Goal: Task Accomplishment & Management: Manage account settings

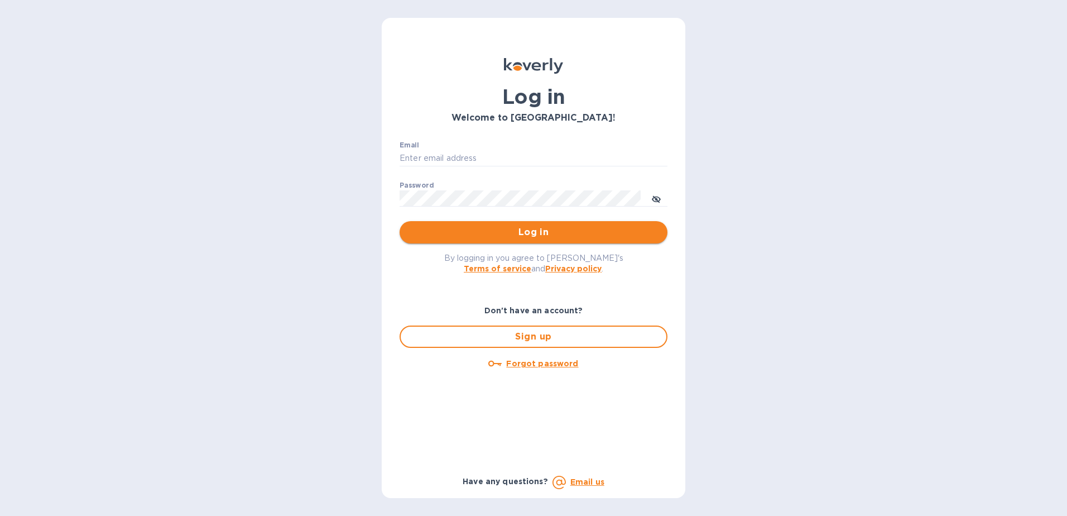
type input "fshobe@goldenramimports.com"
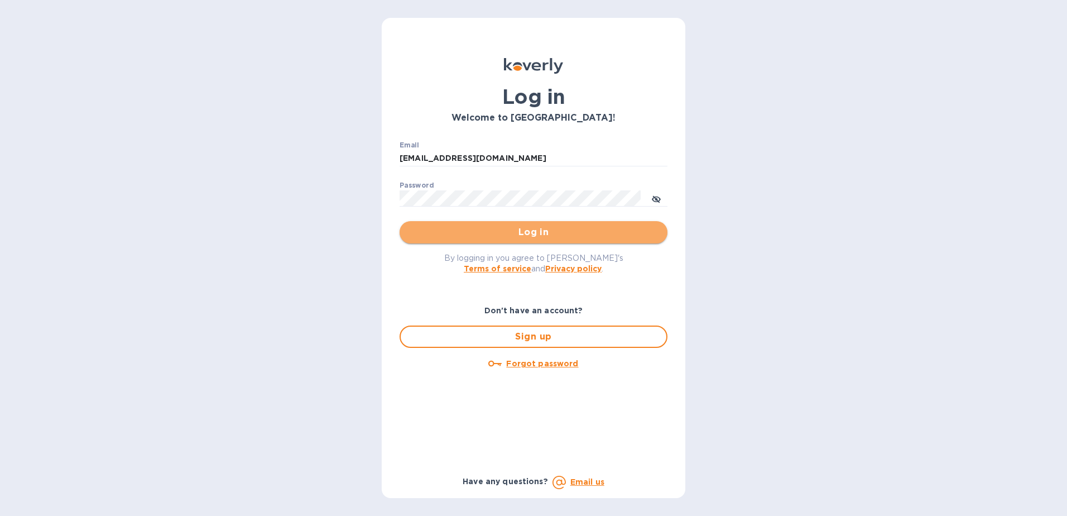
click at [542, 235] on span "Log in" at bounding box center [534, 232] width 250 height 13
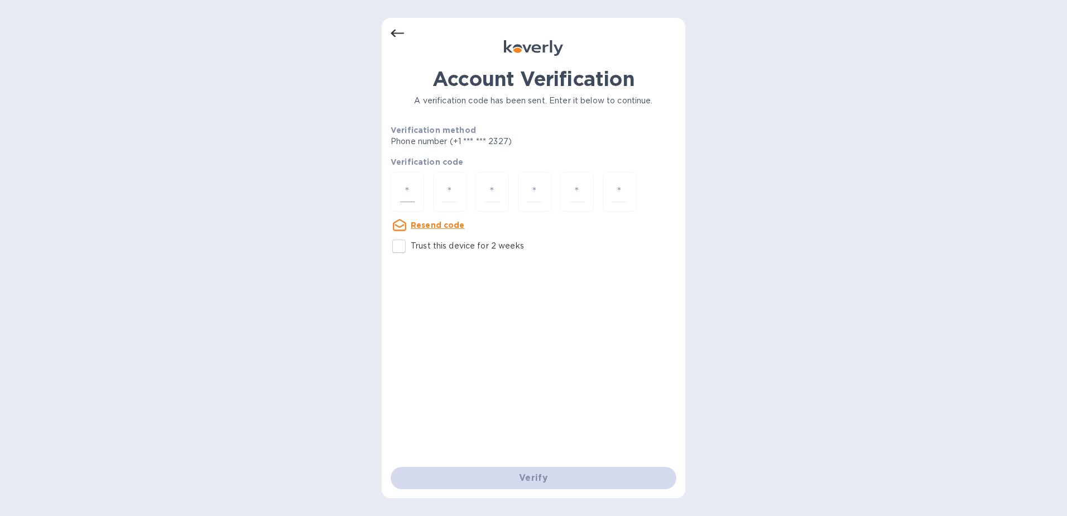
click at [398, 189] on div at bounding box center [407, 192] width 33 height 40
type input "4"
type input "6"
type input "7"
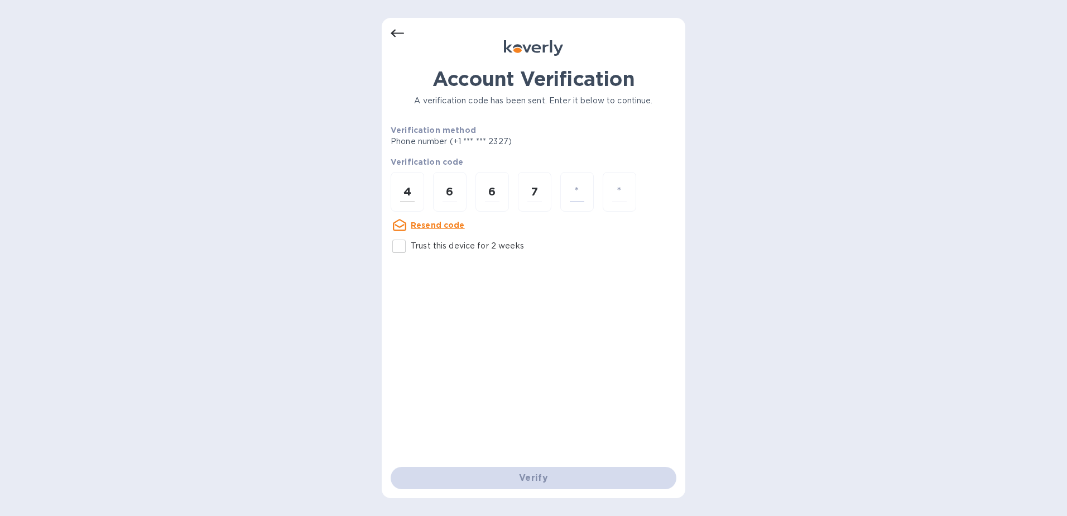
type input "2"
type input "7"
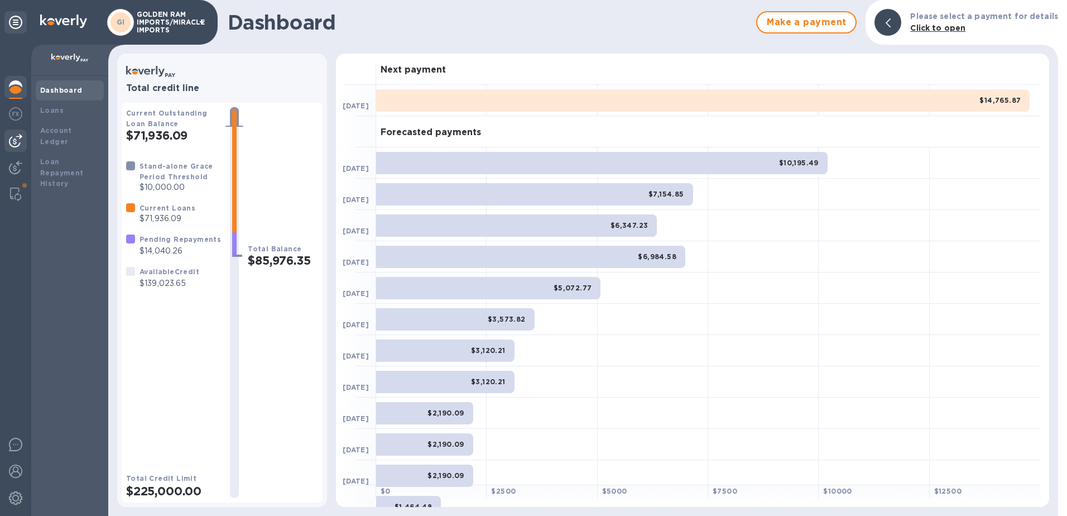
click at [18, 137] on img at bounding box center [15, 140] width 13 height 13
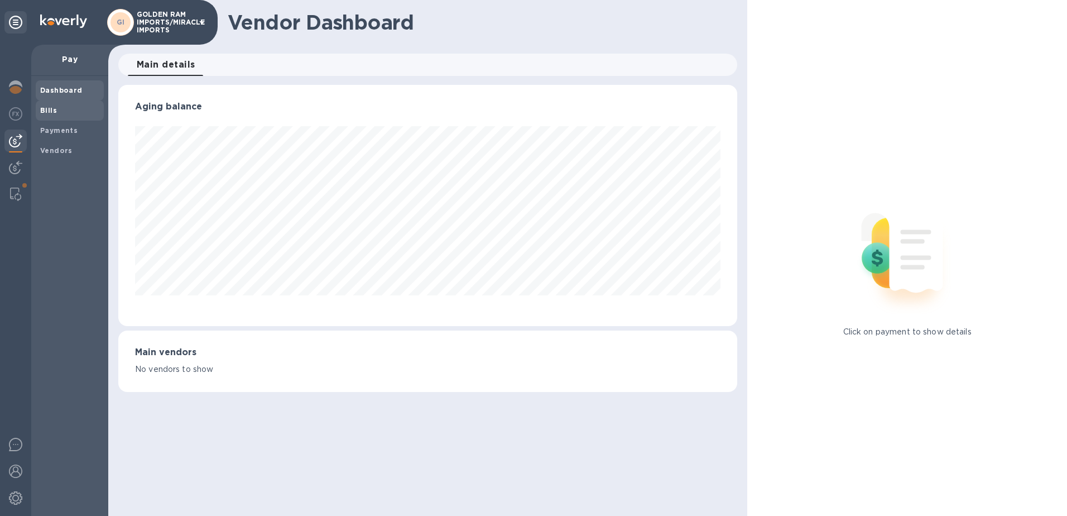
scroll to position [241, 620]
click at [51, 111] on b "Bills" at bounding box center [48, 110] width 17 height 8
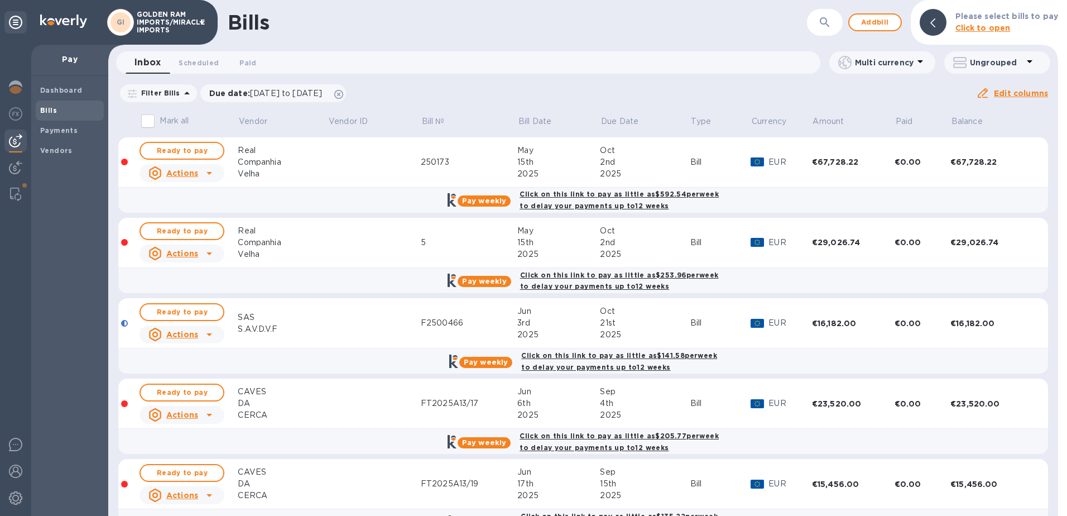
scroll to position [114, 0]
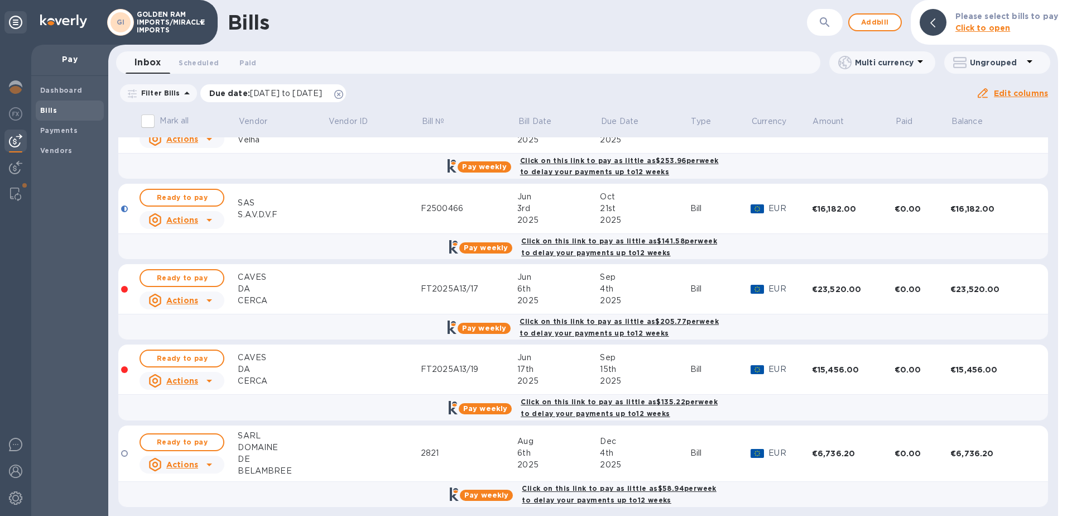
click at [343, 95] on icon at bounding box center [338, 94] width 9 height 9
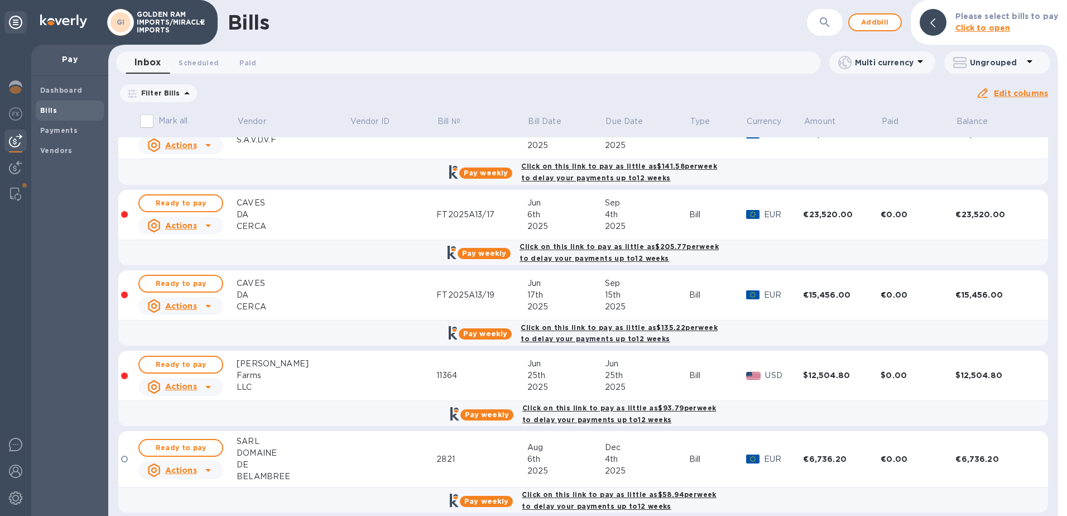
scroll to position [468, 0]
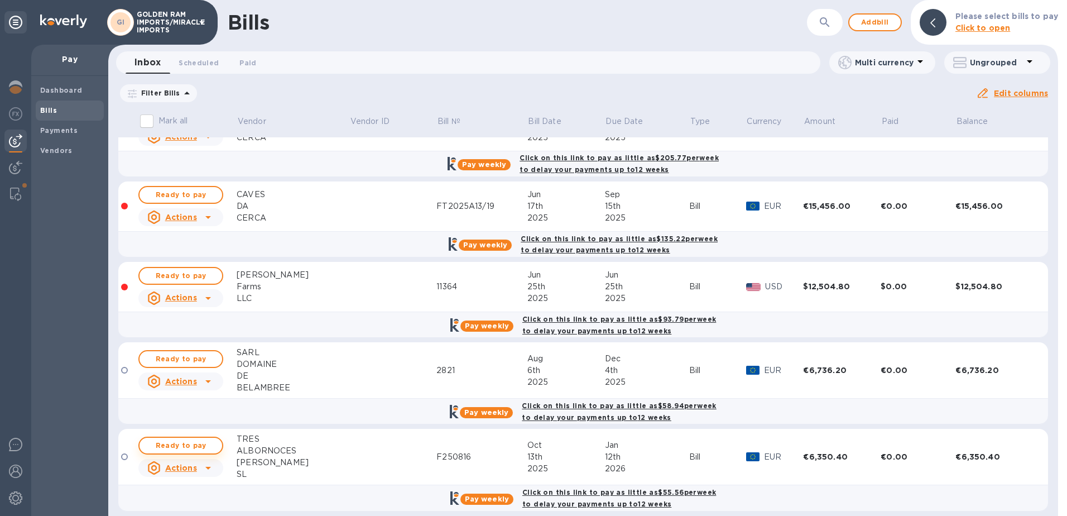
click at [194, 439] on span "Ready to pay" at bounding box center [181, 445] width 65 height 13
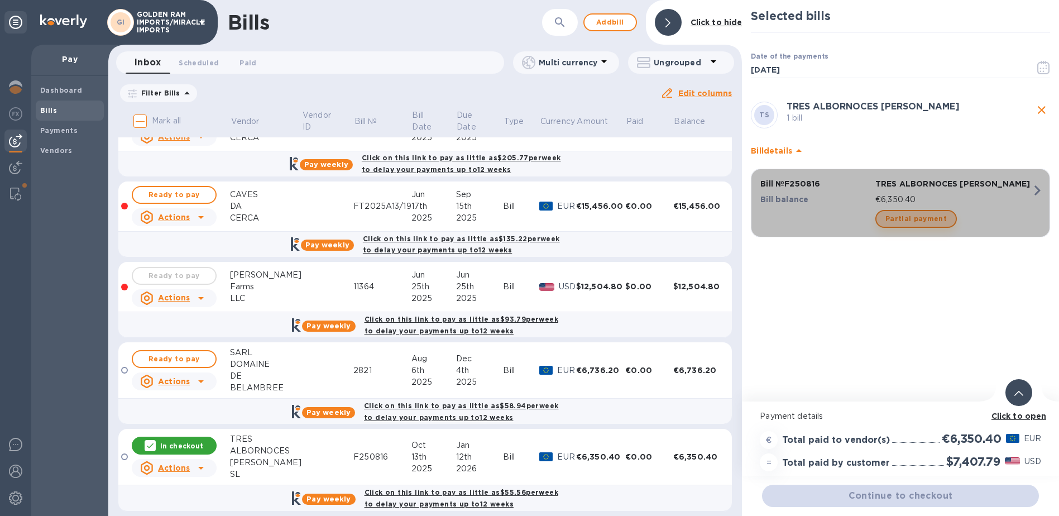
click at [919, 216] on span "Partial payment" at bounding box center [915, 218] width 61 height 13
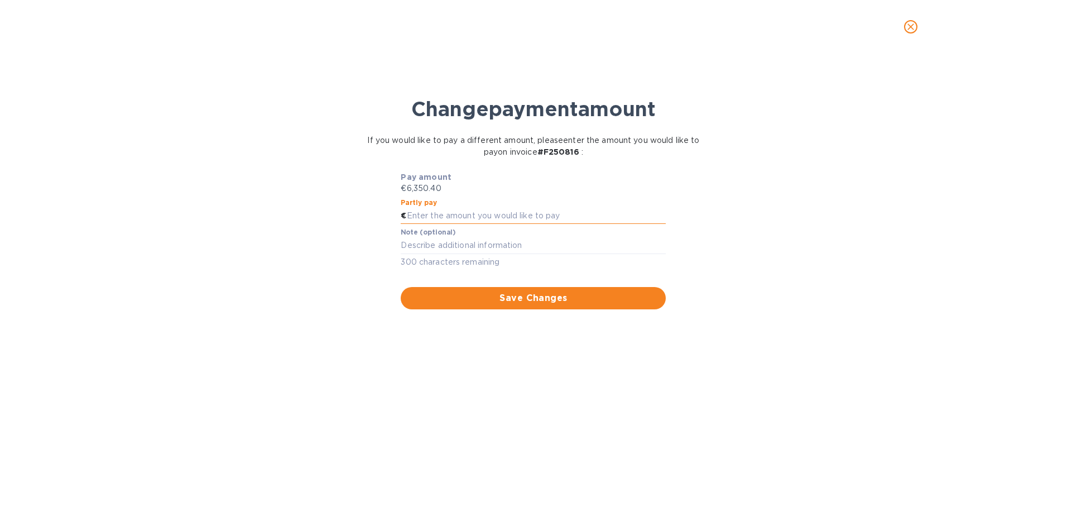
click at [478, 220] on input "text" at bounding box center [537, 216] width 260 height 17
type input "3,175.20"
click at [504, 248] on textarea at bounding box center [533, 245] width 265 height 9
type textarea "50%"
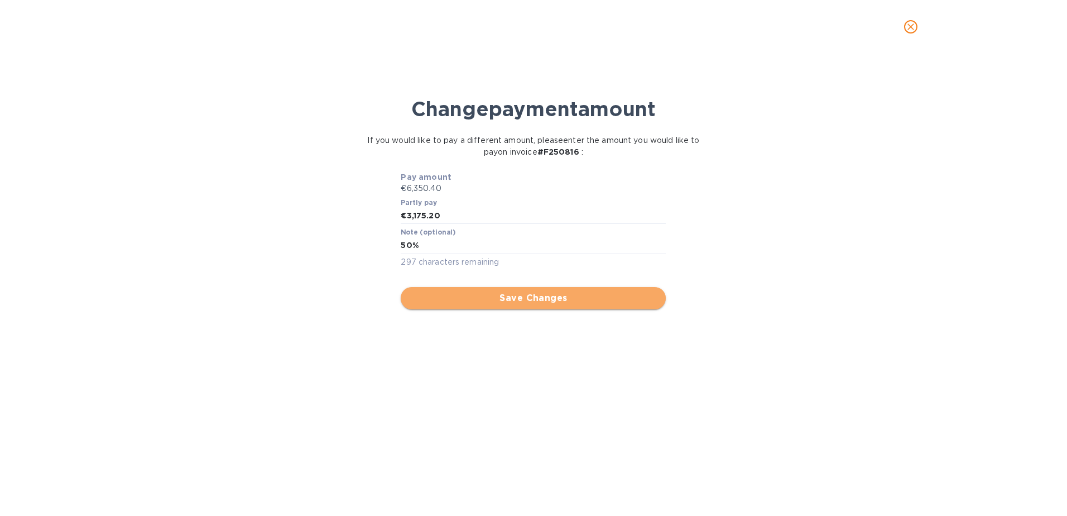
click at [535, 301] on span "Save Changes" at bounding box center [533, 297] width 247 height 13
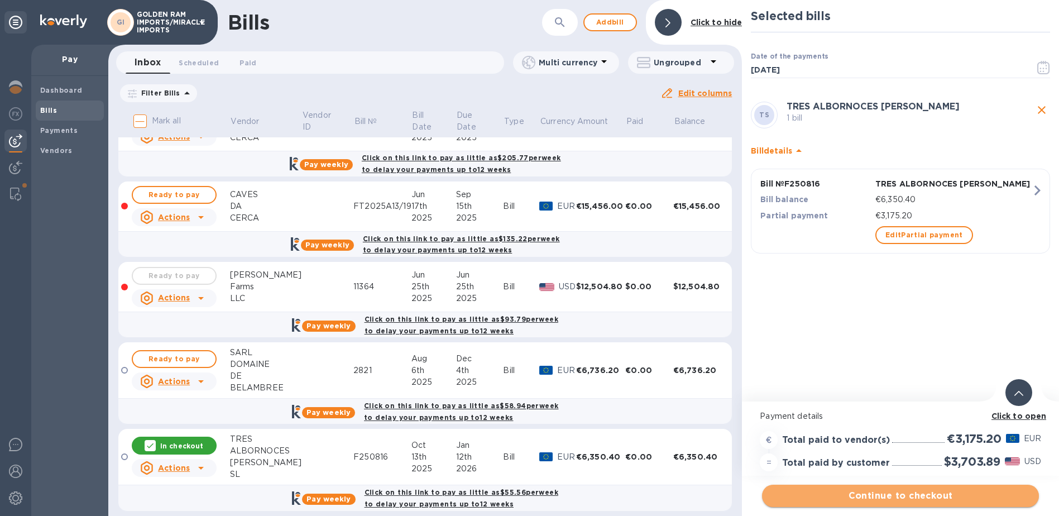
click at [901, 499] on span "Continue to checkout" at bounding box center [900, 495] width 259 height 13
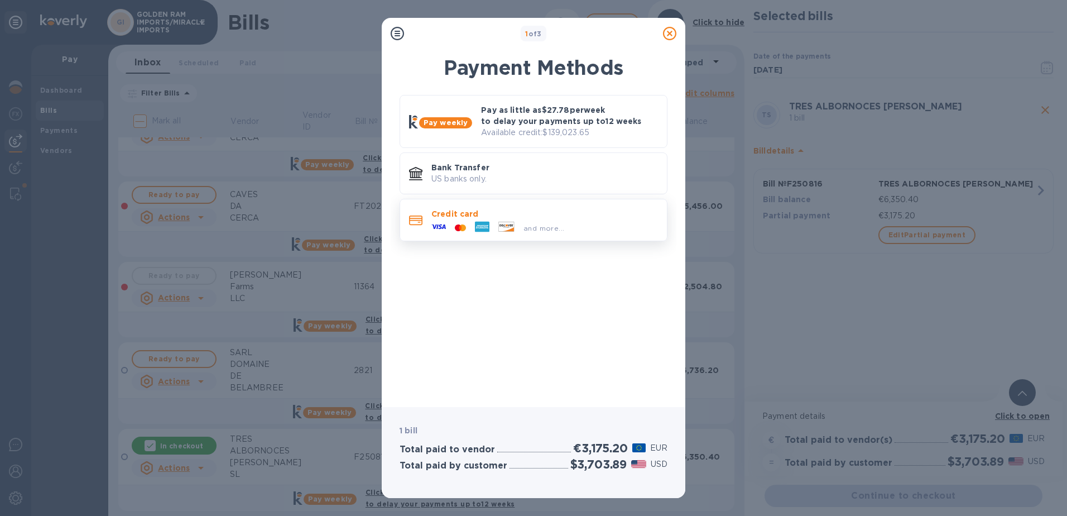
click at [550, 228] on span "and more..." at bounding box center [544, 228] width 41 height 8
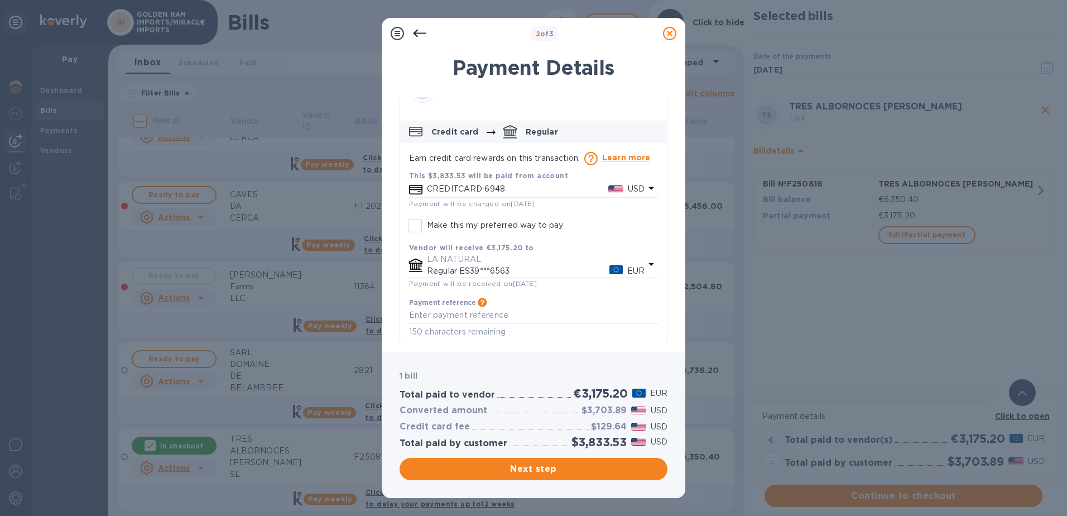
scroll to position [35, 0]
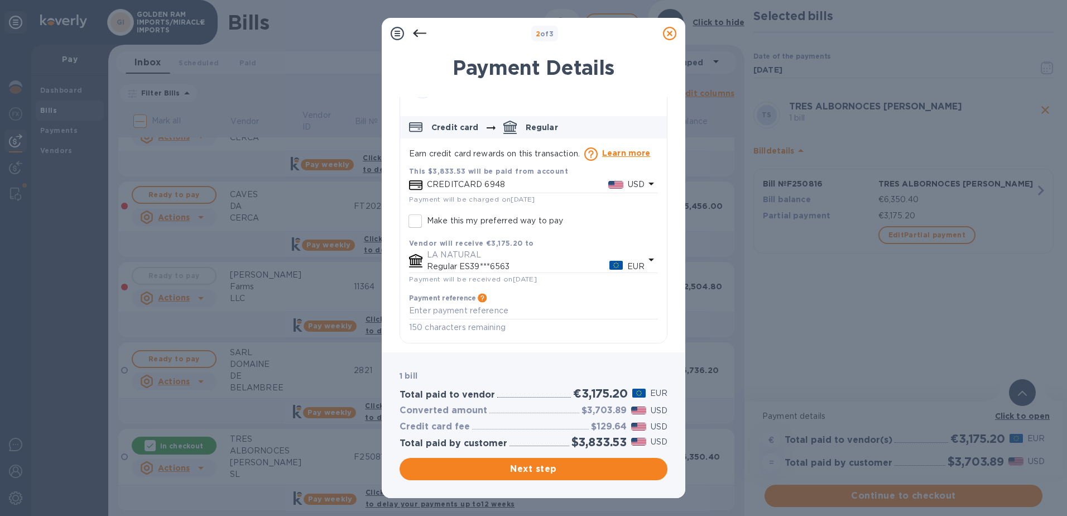
click at [646, 188] on icon "default-method" at bounding box center [651, 183] width 13 height 13
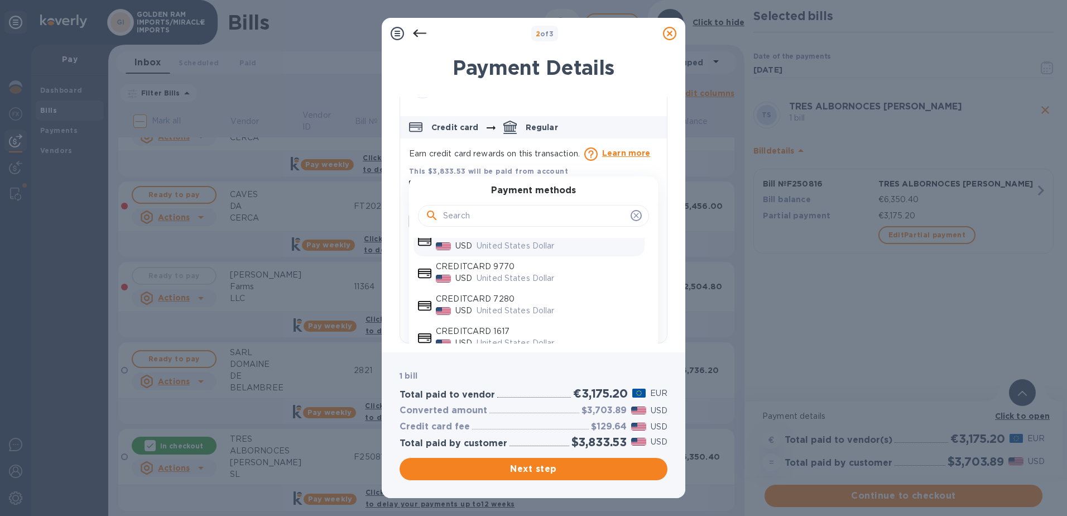
scroll to position [22, 0]
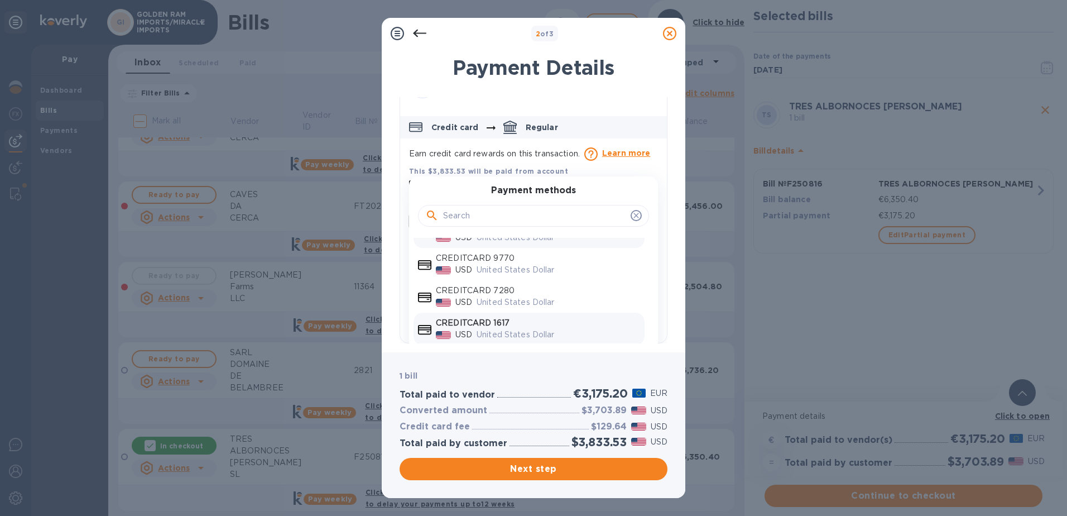
click at [534, 327] on div "United States Dollar" at bounding box center [559, 335] width 168 height 16
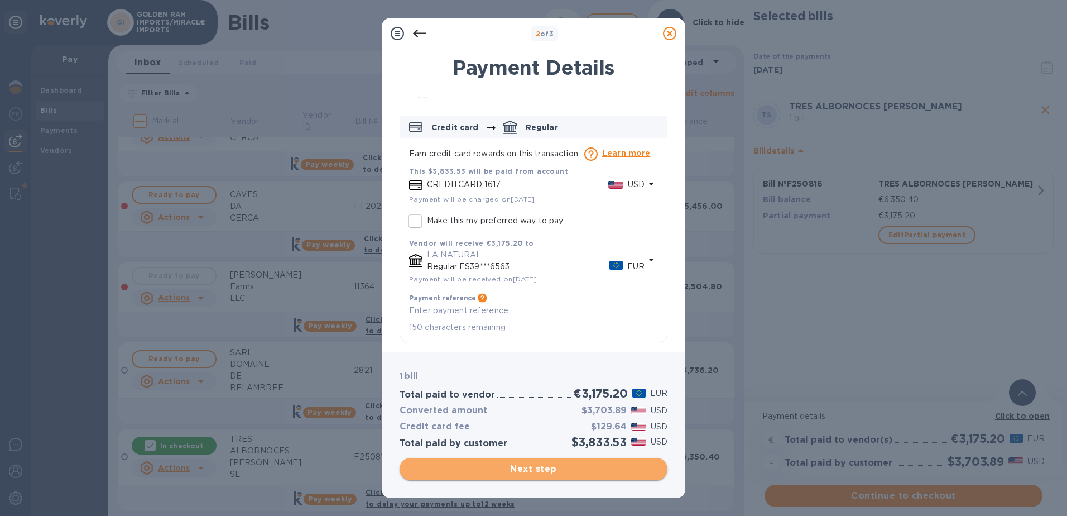
click at [544, 472] on span "Next step" at bounding box center [534, 468] width 250 height 13
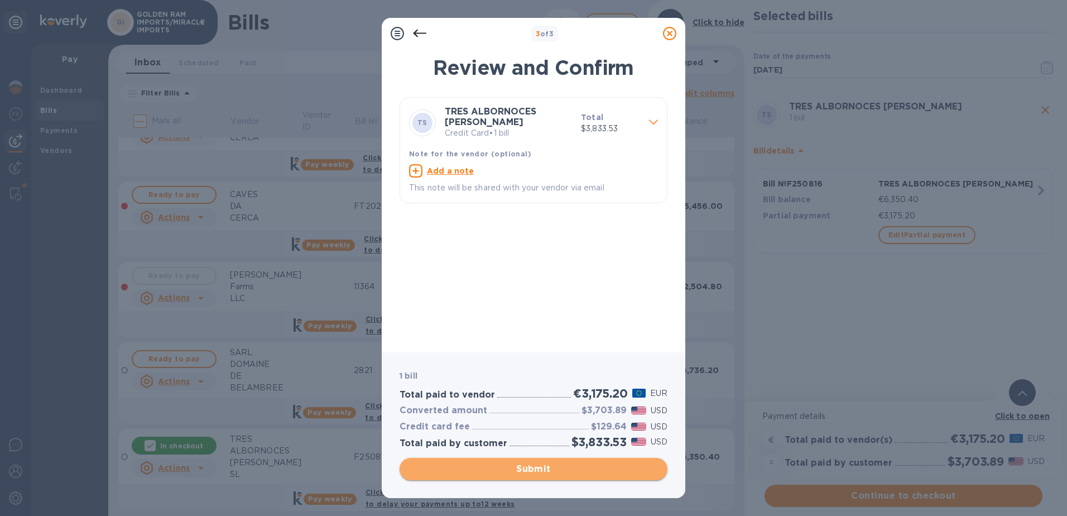
click at [532, 471] on span "Submit" at bounding box center [534, 468] width 250 height 13
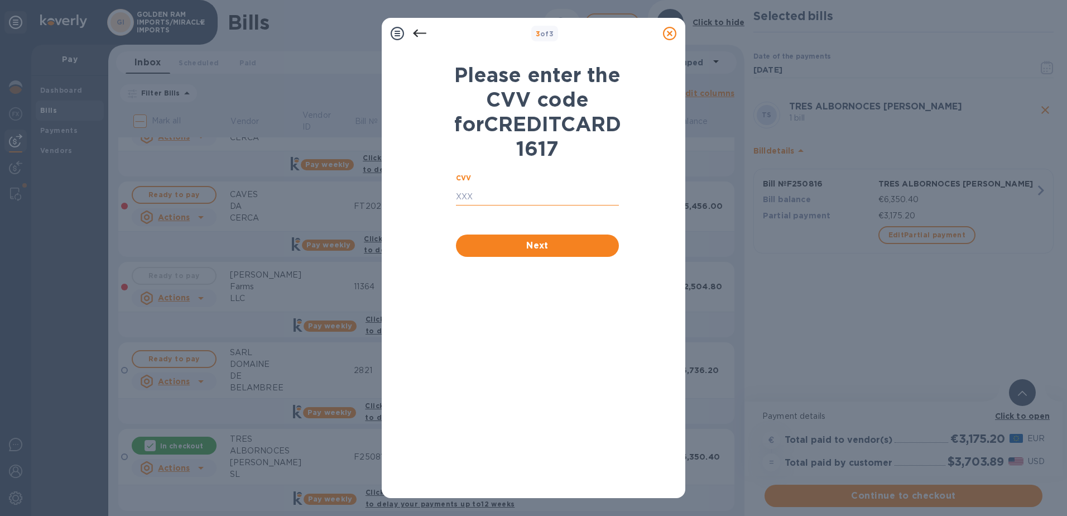
click at [514, 205] on input "text" at bounding box center [537, 197] width 163 height 17
type input "442"
click at [519, 257] on button "Next" at bounding box center [537, 245] width 163 height 22
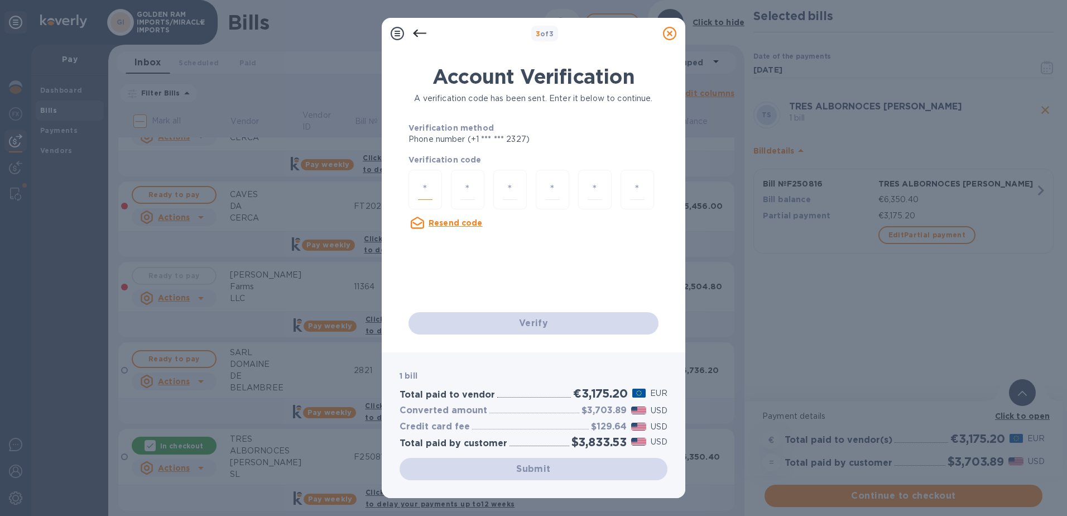
click at [421, 188] on input "number" at bounding box center [425, 189] width 15 height 21
type input "8"
type input "1"
type input "4"
type input "7"
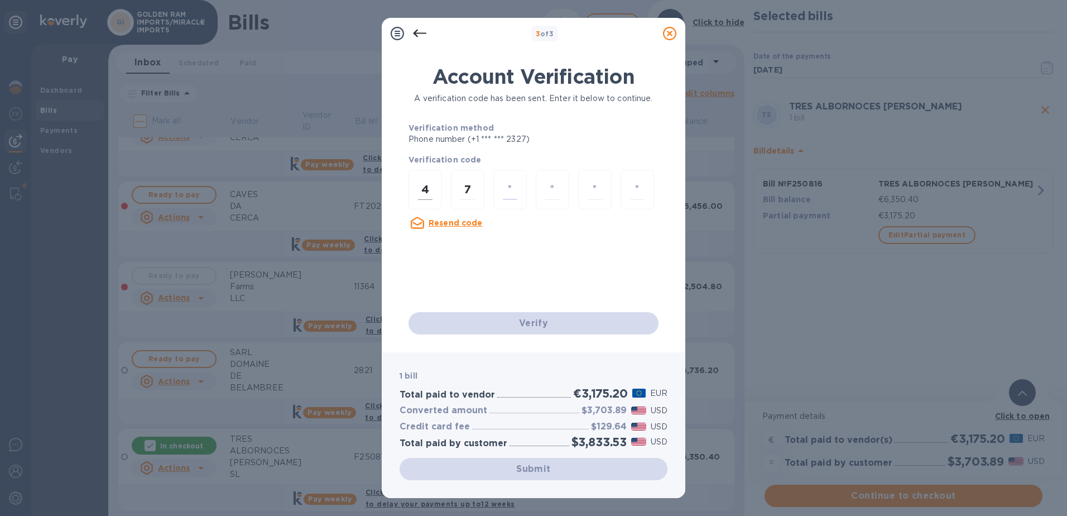
type input "1"
type input "0"
type input "1"
type input "8"
type input "4"
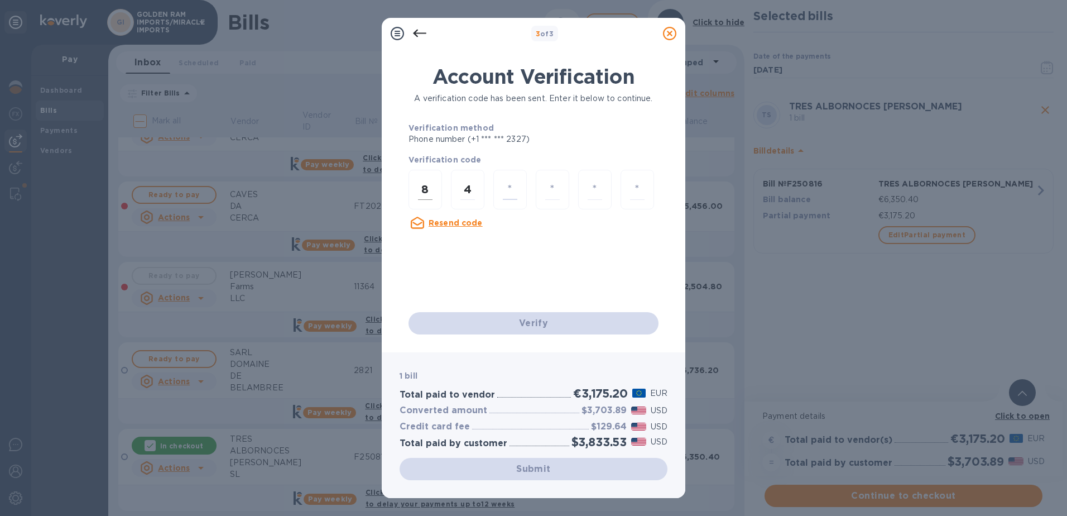
type input "7"
type input "1"
type input "0"
type input "1"
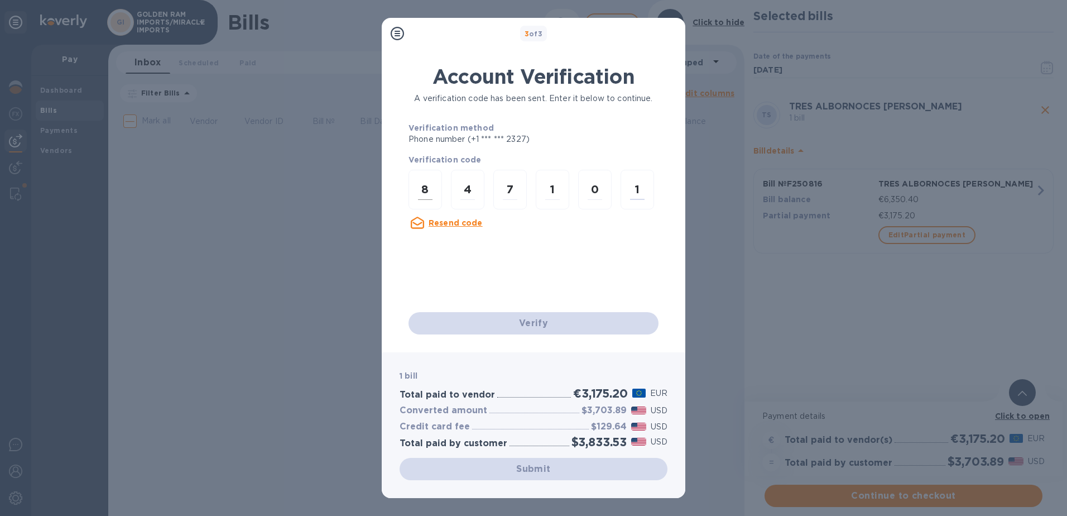
scroll to position [0, 0]
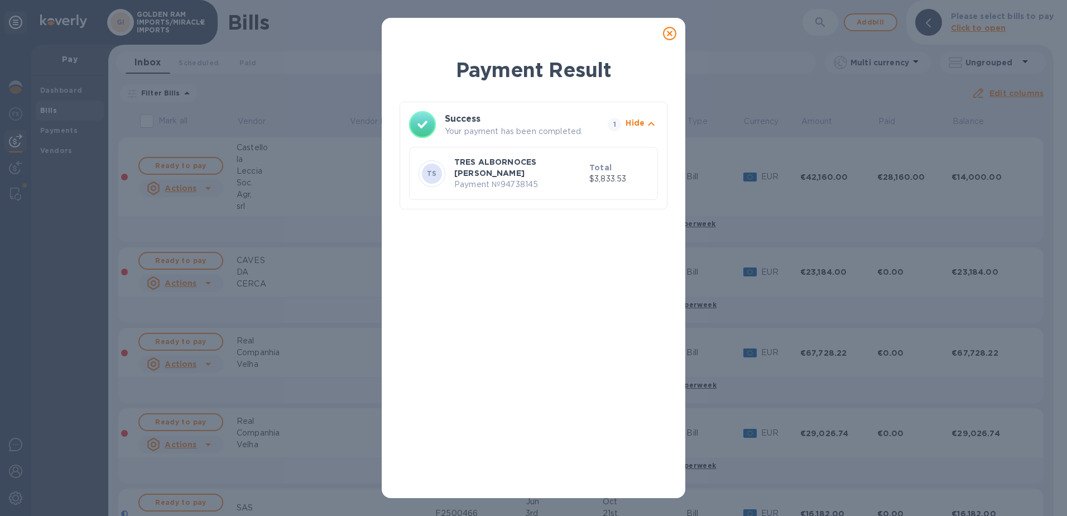
click at [669, 36] on icon at bounding box center [669, 33] width 13 height 13
